Goal: Information Seeking & Learning: Learn about a topic

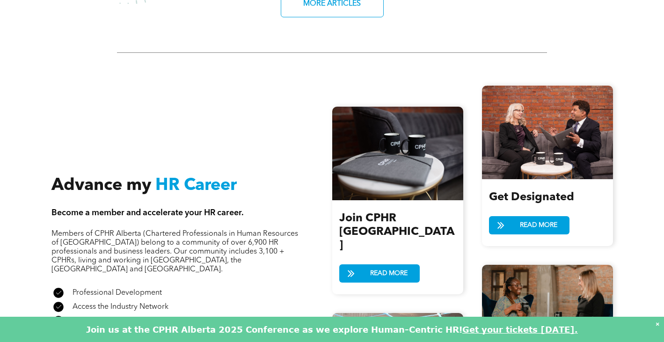
scroll to position [1076, 0]
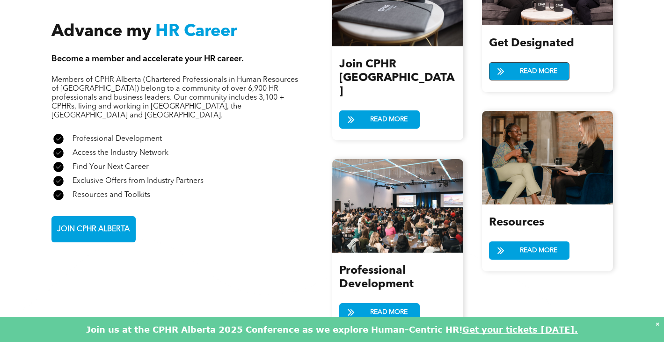
click at [529, 71] on span "READ MORE" at bounding box center [539, 71] width 44 height 17
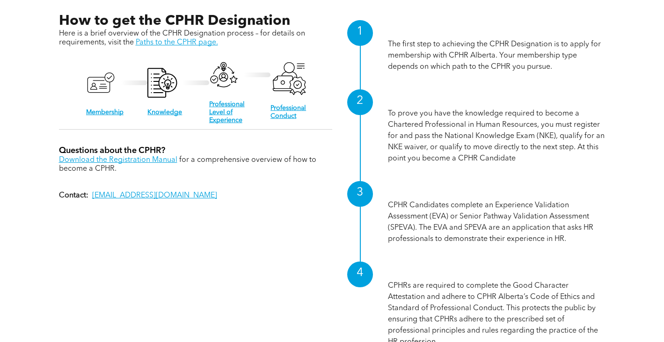
scroll to position [758, 0]
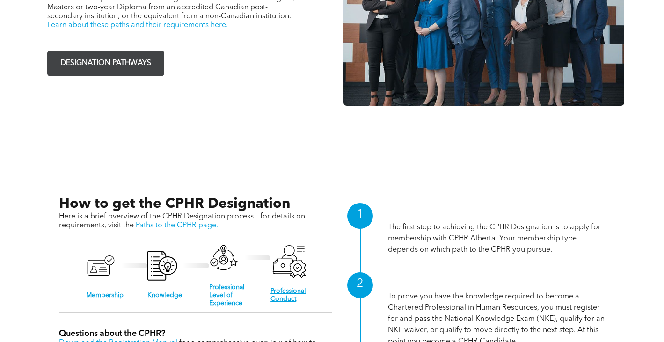
click at [118, 62] on span "DESIGNATION PATHWAYS" at bounding box center [105, 63] width 97 height 18
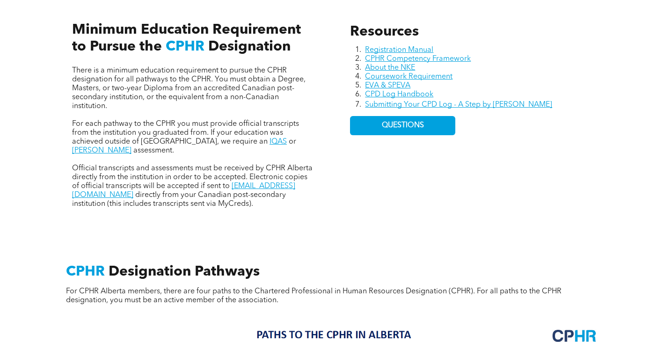
scroll to position [426, 0]
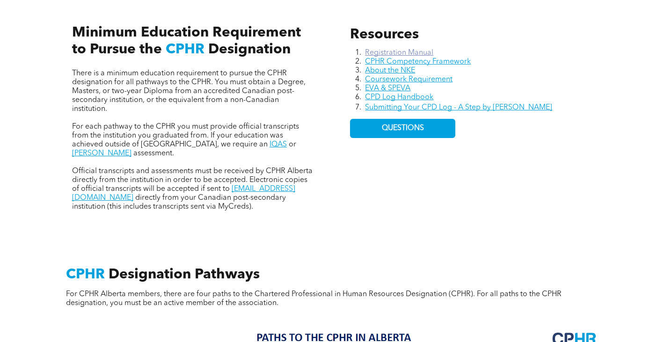
click at [427, 50] on link "Registration Manual" at bounding box center [399, 52] width 68 height 7
click at [350, 198] on div "Resources Registration Manual CPHR Competency Framework About the NKE Coursewor…" at bounding box center [471, 119] width 257 height 200
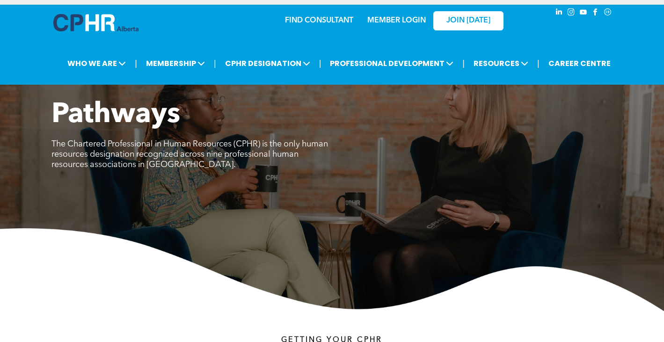
scroll to position [0, 0]
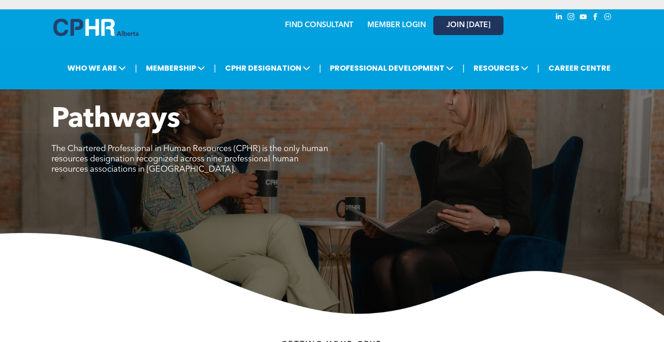
click at [468, 21] on link "JOIN [DATE]" at bounding box center [469, 25] width 70 height 19
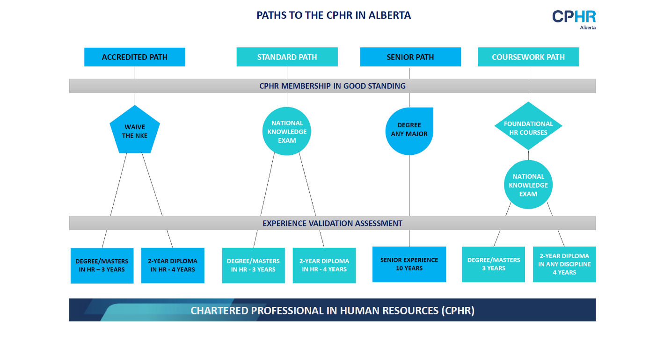
scroll to position [750, 0]
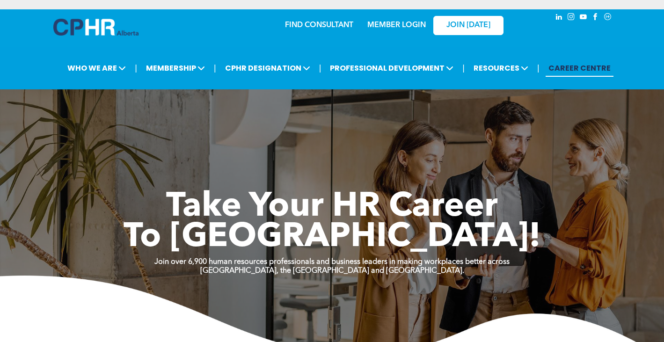
scroll to position [297, 0]
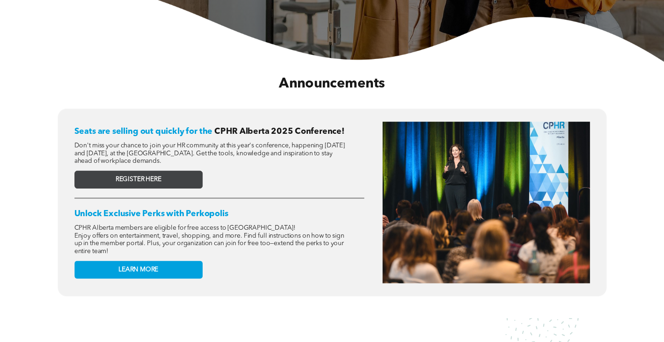
click at [154, 184] on link "REGISTER HERE" at bounding box center [138, 180] width 128 height 18
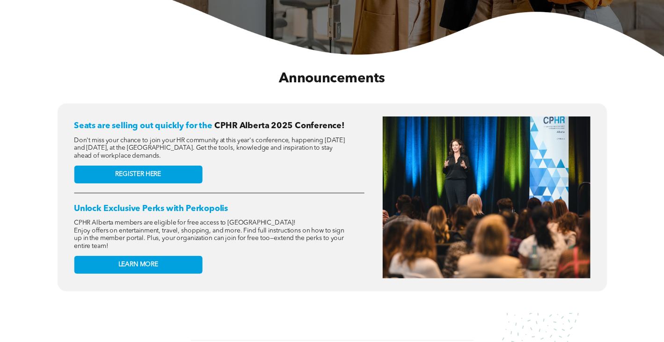
scroll to position [302, 0]
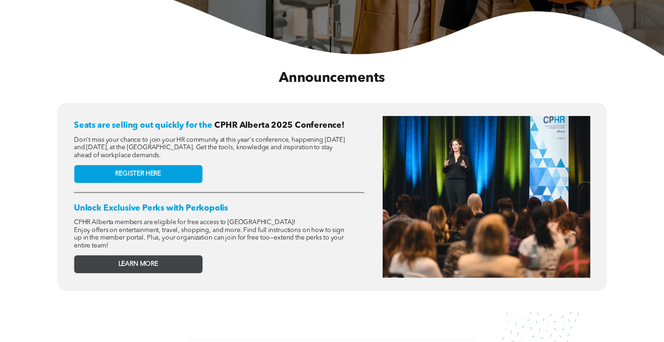
click at [110, 264] on link "LEARN MORE" at bounding box center [138, 265] width 128 height 18
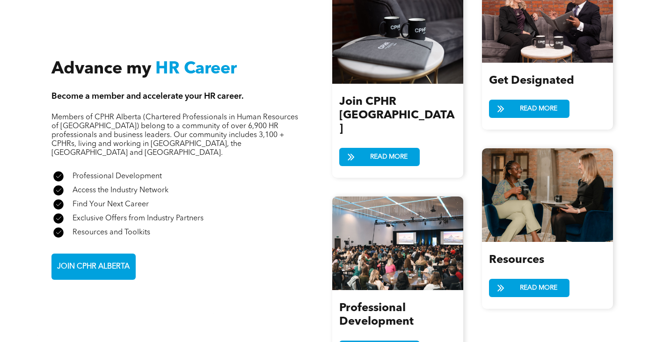
scroll to position [1089, 0]
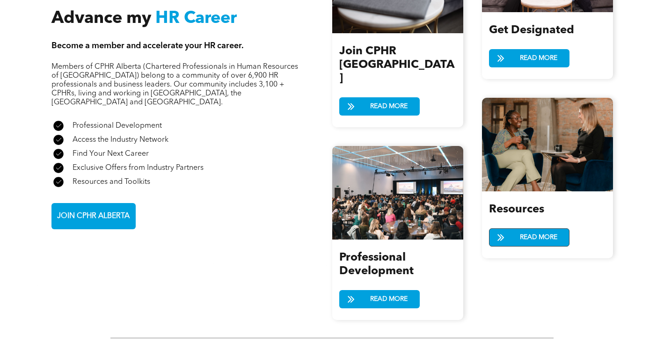
click at [523, 234] on span "READ MORE" at bounding box center [539, 237] width 44 height 17
